Goal: Information Seeking & Learning: Find specific fact

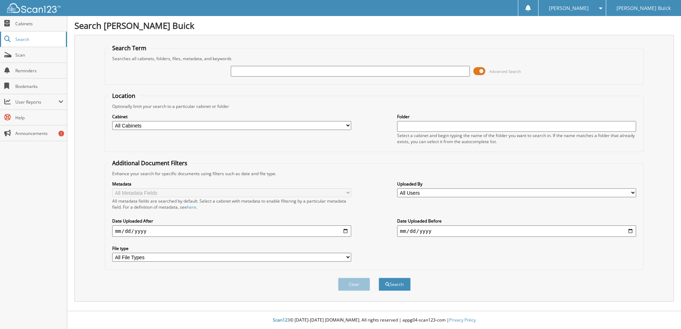
click at [39, 41] on span "Search" at bounding box center [38, 39] width 47 height 6
click at [276, 73] on input "text" at bounding box center [350, 71] width 239 height 11
click at [277, 72] on input "text" at bounding box center [350, 71] width 239 height 11
click at [252, 73] on input "text" at bounding box center [350, 71] width 239 height 11
type input "117060"
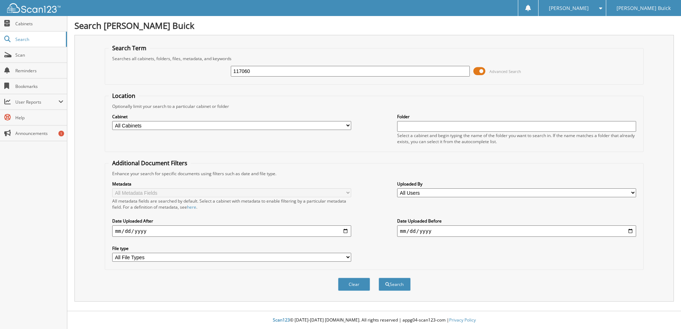
click at [379, 278] on button "Search" at bounding box center [395, 284] width 32 height 13
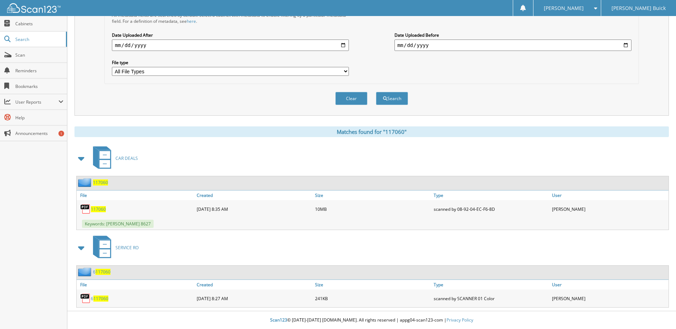
scroll to position [186, 0]
click at [99, 210] on span "117060" at bounding box center [98, 209] width 15 height 6
click at [98, 210] on span "117060" at bounding box center [98, 209] width 15 height 6
click at [99, 206] on span "117060" at bounding box center [98, 209] width 15 height 6
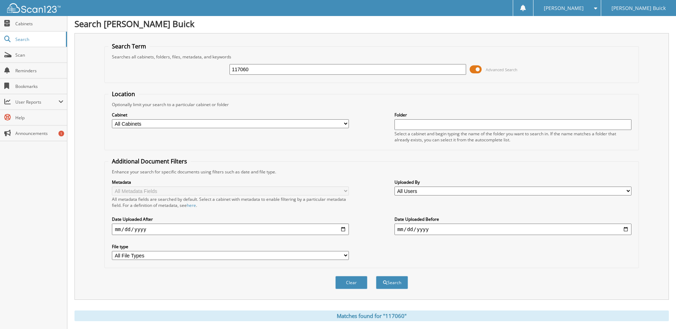
scroll to position [0, 0]
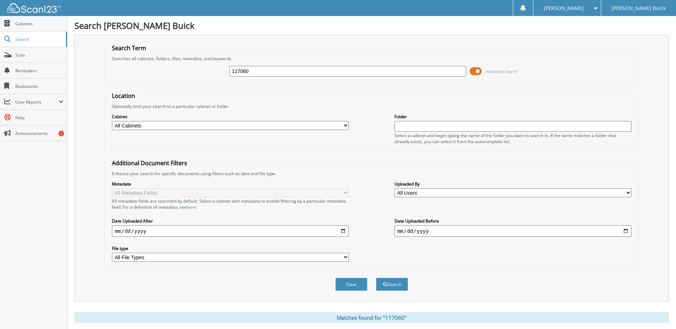
click at [305, 73] on input "117060" at bounding box center [347, 71] width 237 height 11
type input "026382"
click at [376, 278] on button "Search" at bounding box center [392, 284] width 32 height 13
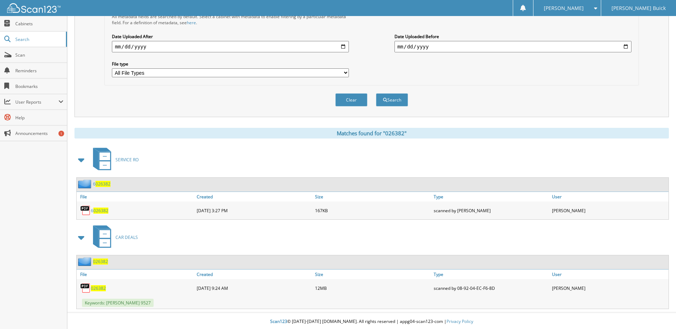
scroll to position [186, 0]
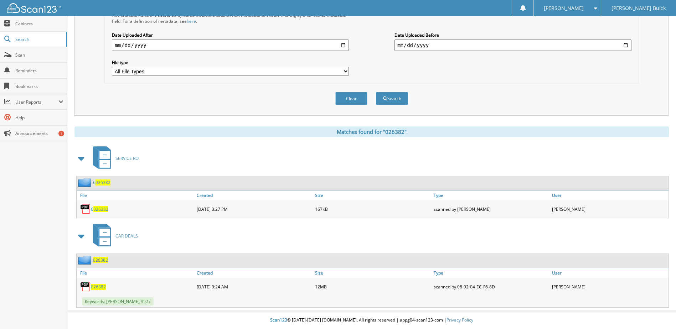
click at [100, 287] on span "026382" at bounding box center [98, 287] width 15 height 6
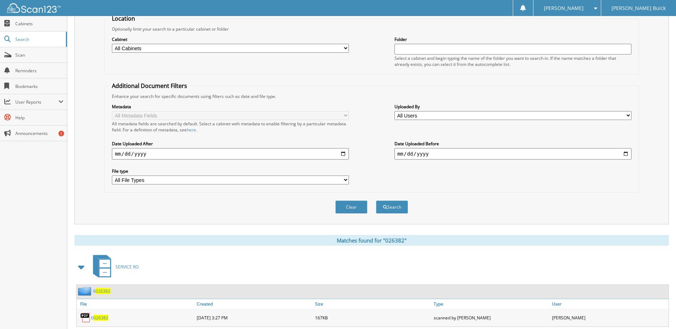
scroll to position [0, 0]
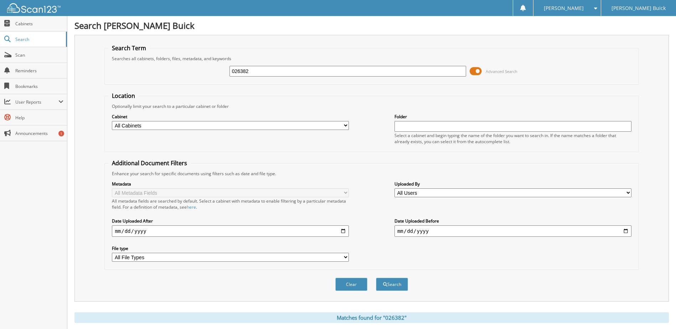
click at [349, 73] on input "026382" at bounding box center [347, 71] width 237 height 11
type input "172816"
click at [376, 278] on button "Search" at bounding box center [392, 284] width 32 height 13
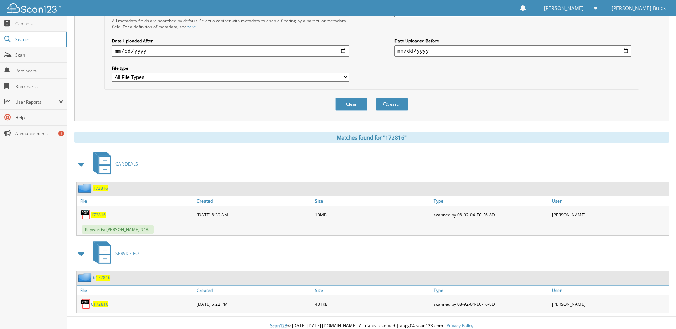
scroll to position [186, 0]
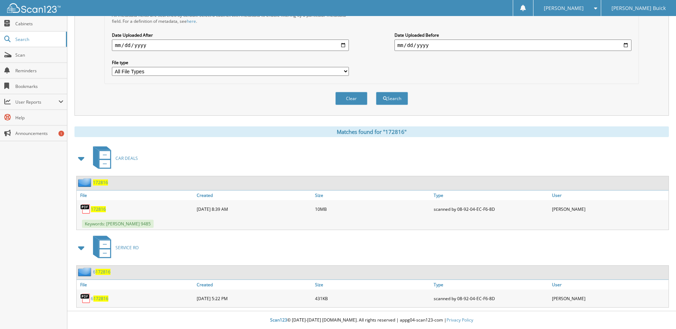
click at [101, 209] on span "172816" at bounding box center [98, 209] width 15 height 6
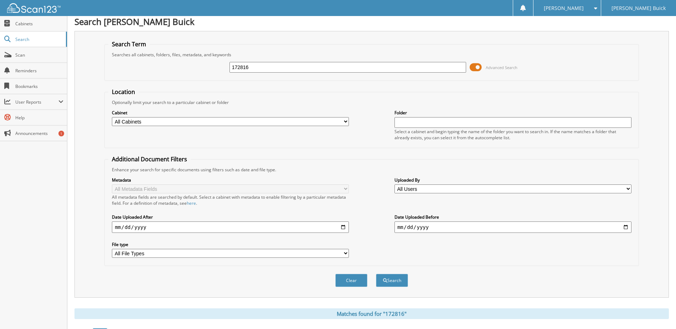
scroll to position [0, 0]
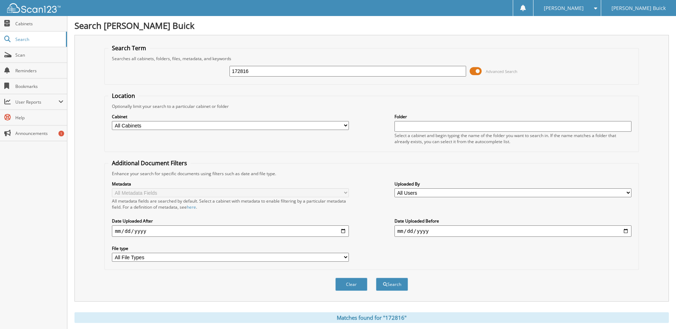
click at [276, 70] on input "172816" at bounding box center [347, 71] width 237 height 11
type input "042036"
click at [376, 278] on button "Search" at bounding box center [392, 284] width 32 height 13
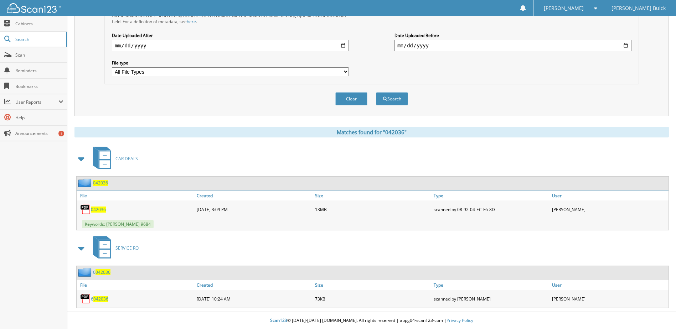
scroll to position [186, 0]
click at [99, 207] on span "042036" at bounding box center [98, 209] width 15 height 6
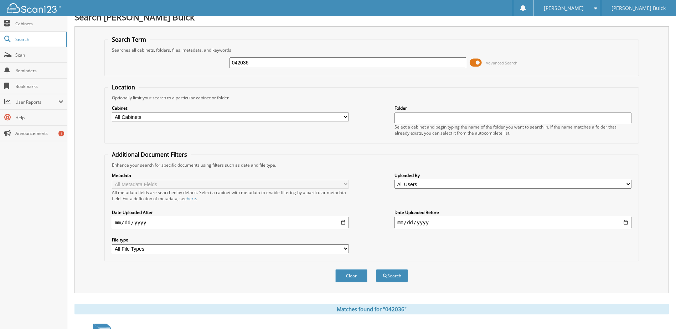
scroll to position [8, 0]
click at [344, 62] on input "042036" at bounding box center [347, 63] width 237 height 11
type input "9484"
click at [376, 270] on button "Search" at bounding box center [392, 276] width 32 height 13
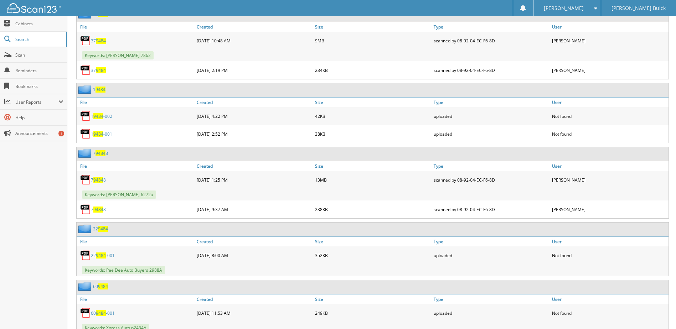
scroll to position [356, 0]
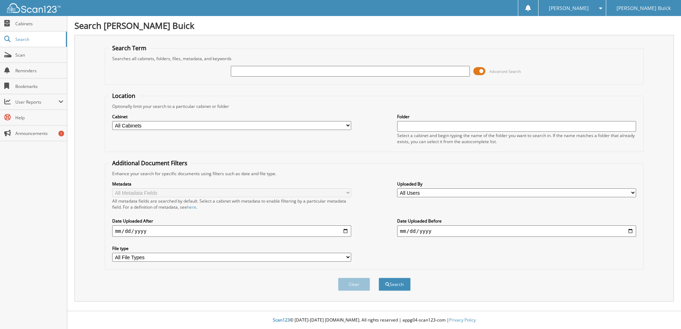
click at [319, 70] on input "text" at bounding box center [350, 71] width 239 height 11
type input "194110"
click at [379, 278] on button "Search" at bounding box center [395, 284] width 32 height 13
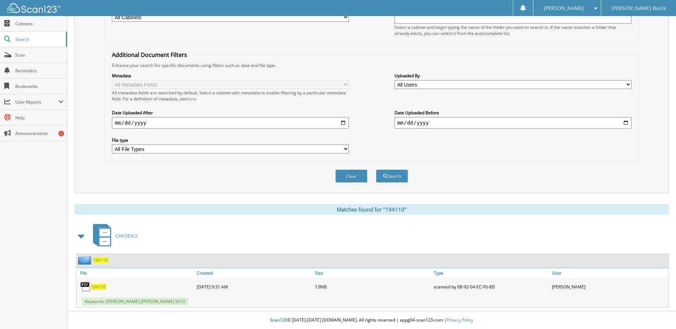
scroll to position [109, 0]
click at [98, 288] on span "194110" at bounding box center [98, 287] width 15 height 6
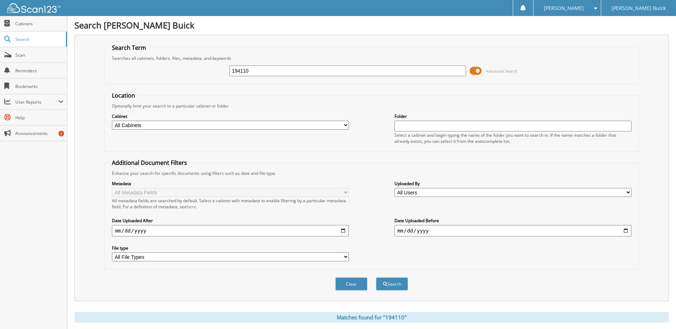
scroll to position [0, 0]
click at [282, 72] on input "194110" at bounding box center [347, 71] width 237 height 11
type input "311779"
click at [376, 278] on button "Search" at bounding box center [392, 284] width 32 height 13
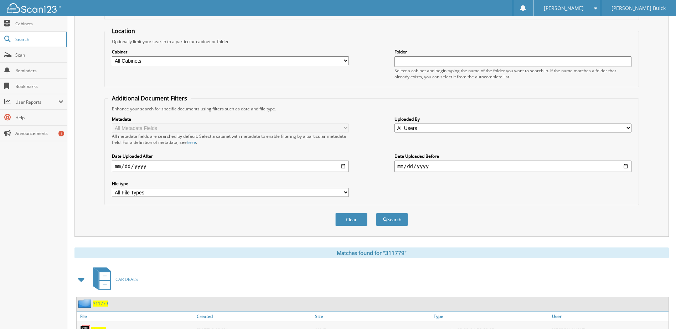
scroll to position [109, 0]
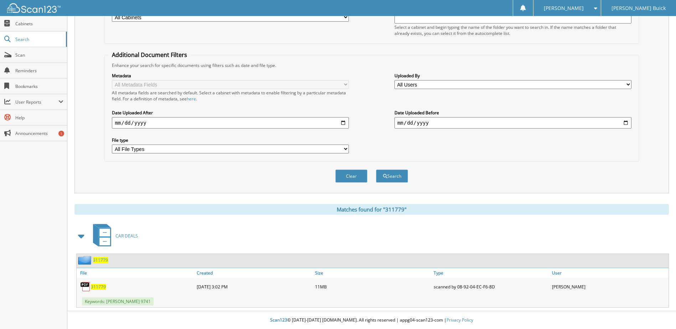
click at [97, 288] on span "311779" at bounding box center [98, 287] width 15 height 6
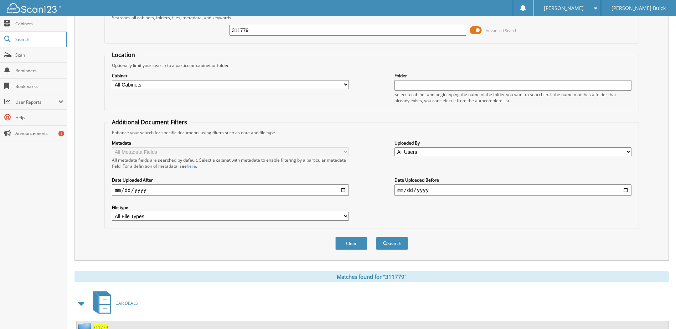
scroll to position [0, 0]
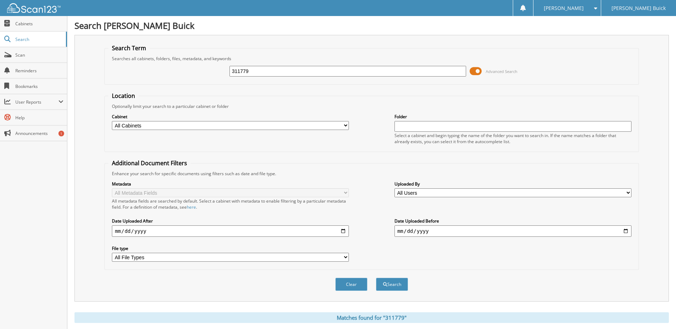
click at [310, 69] on input "311779" at bounding box center [347, 71] width 237 height 11
type input "161137"
click at [376, 278] on button "Search" at bounding box center [392, 284] width 32 height 13
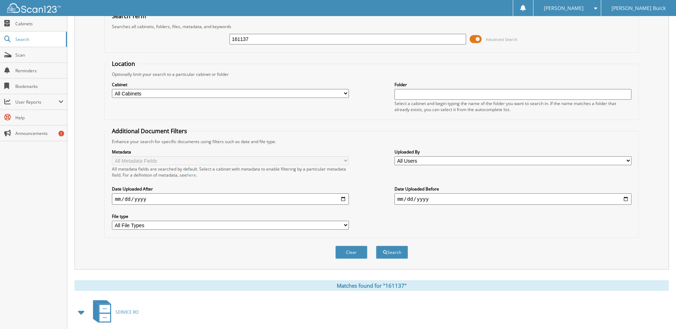
scroll to position [98, 0]
